Goal: Information Seeking & Learning: Learn about a topic

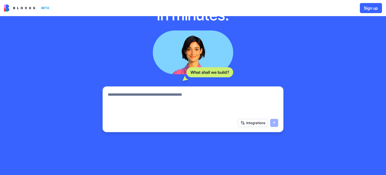
scroll to position [73, 0]
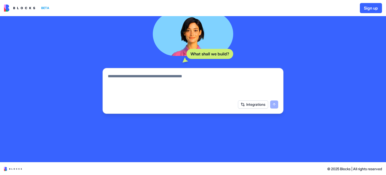
click at [253, 101] on button "Integrations" at bounding box center [253, 104] width 30 height 8
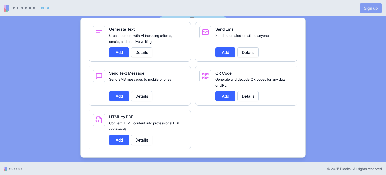
scroll to position [742, 0]
click at [246, 53] on button "Details" at bounding box center [248, 52] width 21 height 10
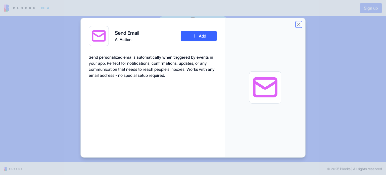
click at [300, 25] on button "Close" at bounding box center [299, 24] width 5 height 5
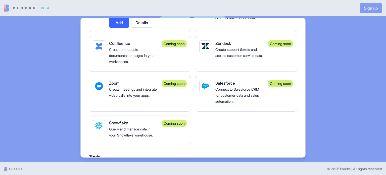
scroll to position [390, 0]
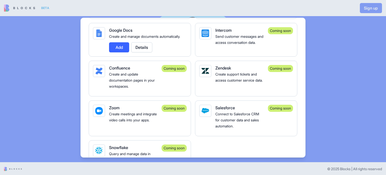
click at [340, 64] on div at bounding box center [193, 87] width 386 height 175
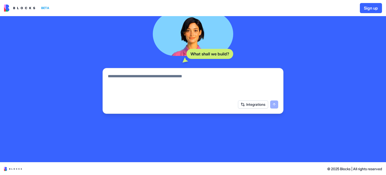
click at [17, 8] on img at bounding box center [19, 8] width 31 height 7
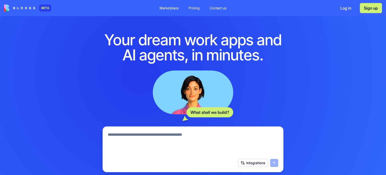
click at [193, 8] on div "Pricing" at bounding box center [194, 8] width 11 height 5
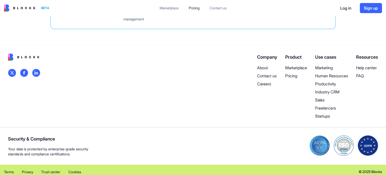
scroll to position [252, 0]
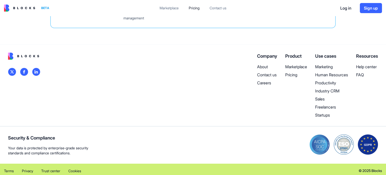
click at [320, 65] on p "Marketing" at bounding box center [332, 67] width 33 height 6
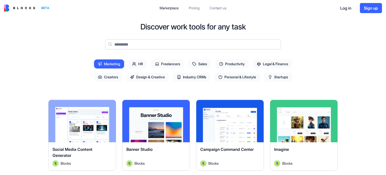
click at [107, 77] on span "Creators" at bounding box center [108, 76] width 28 height 9
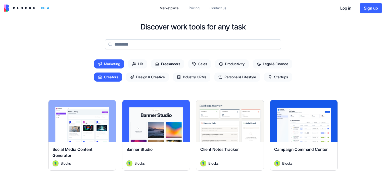
click at [110, 66] on span "Marketing" at bounding box center [109, 63] width 30 height 9
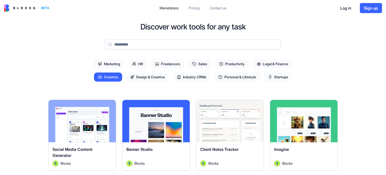
click at [107, 77] on span "Creators" at bounding box center [108, 76] width 28 height 9
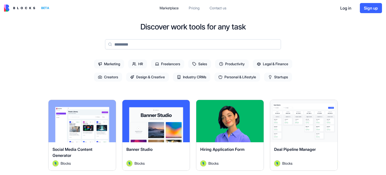
click at [107, 77] on span "Creators" at bounding box center [108, 76] width 28 height 9
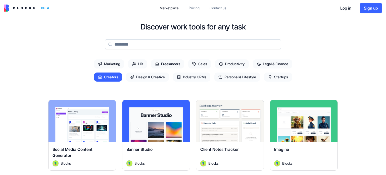
click at [107, 77] on span "Creators" at bounding box center [108, 76] width 28 height 9
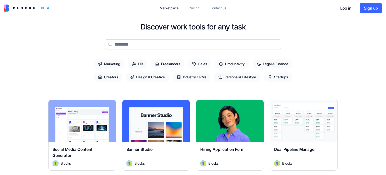
click at [235, 64] on span "Productivity" at bounding box center [232, 63] width 34 height 9
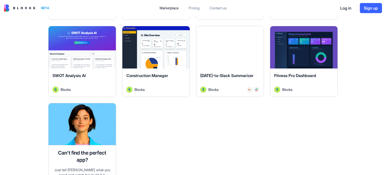
scroll to position [297, 0]
